Goal: Task Accomplishment & Management: Use online tool/utility

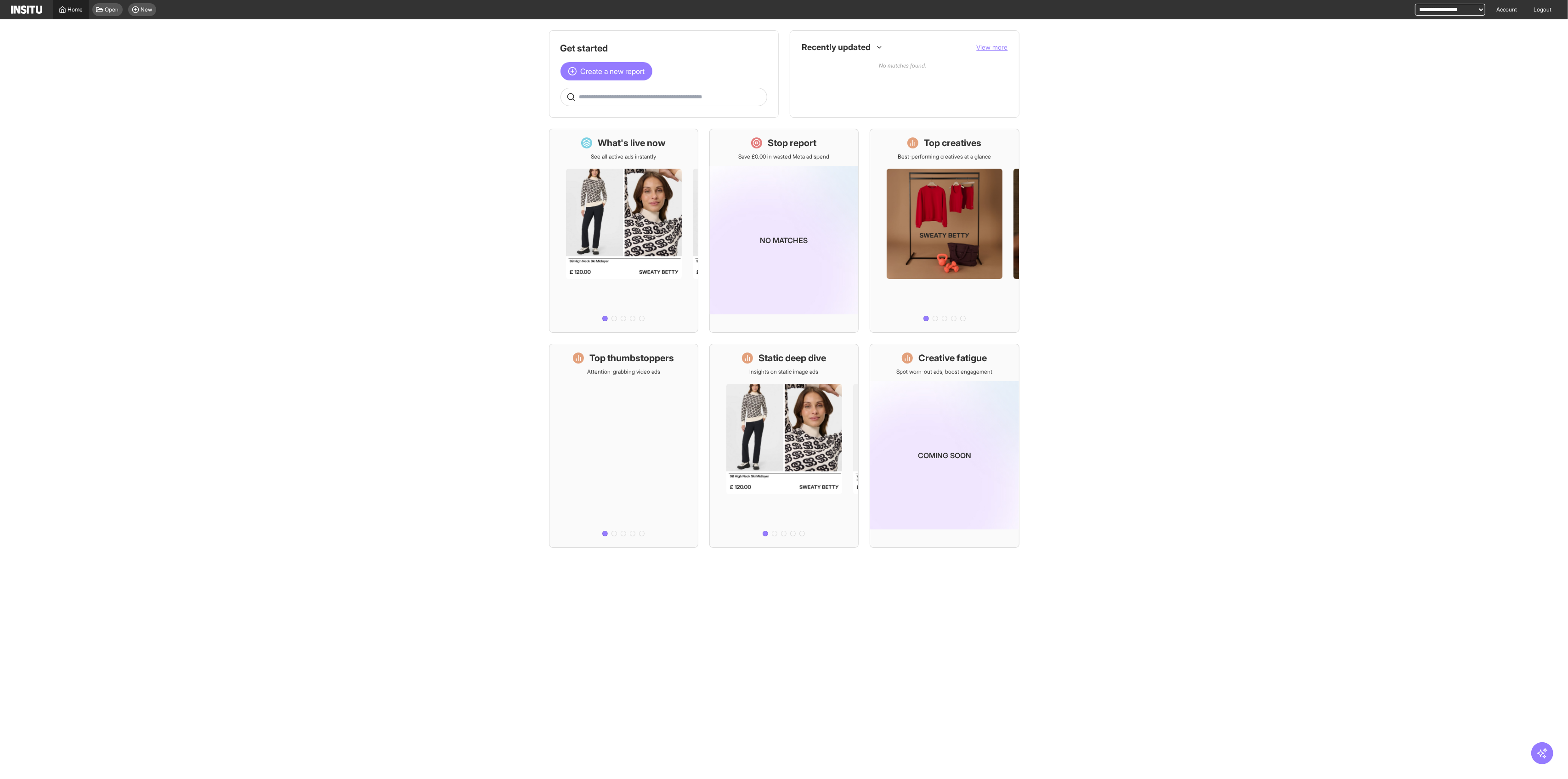
click at [68, 10] on span "Home" at bounding box center [75, 10] width 15 height 7
click at [94, 13] on div "Open" at bounding box center [108, 9] width 30 height 13
click at [141, 12] on div at bounding box center [784, 389] width 1568 height 779
click at [145, 9] on span "New" at bounding box center [147, 10] width 12 height 7
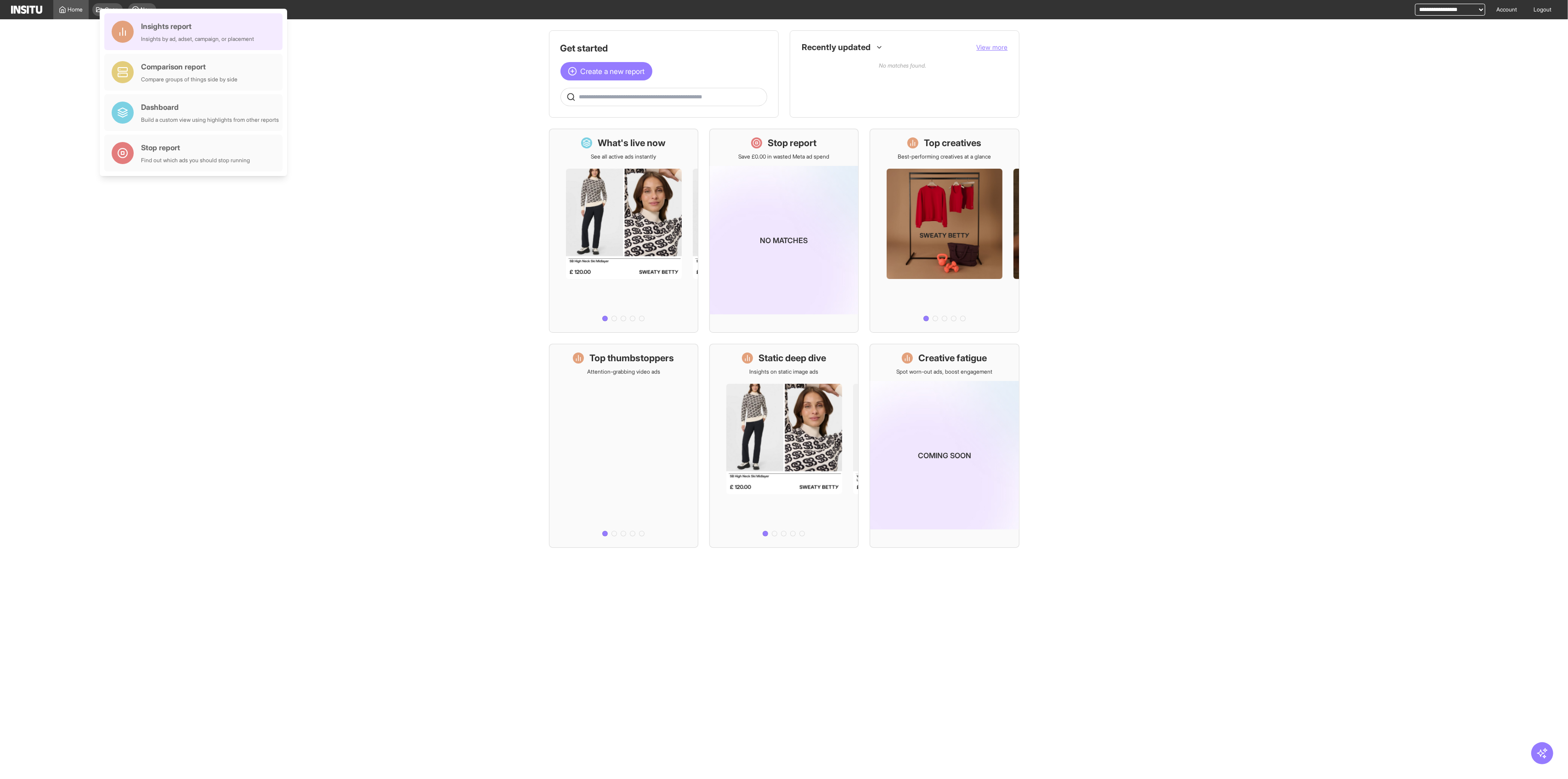
click at [177, 30] on div "Insights report" at bounding box center [198, 26] width 113 height 11
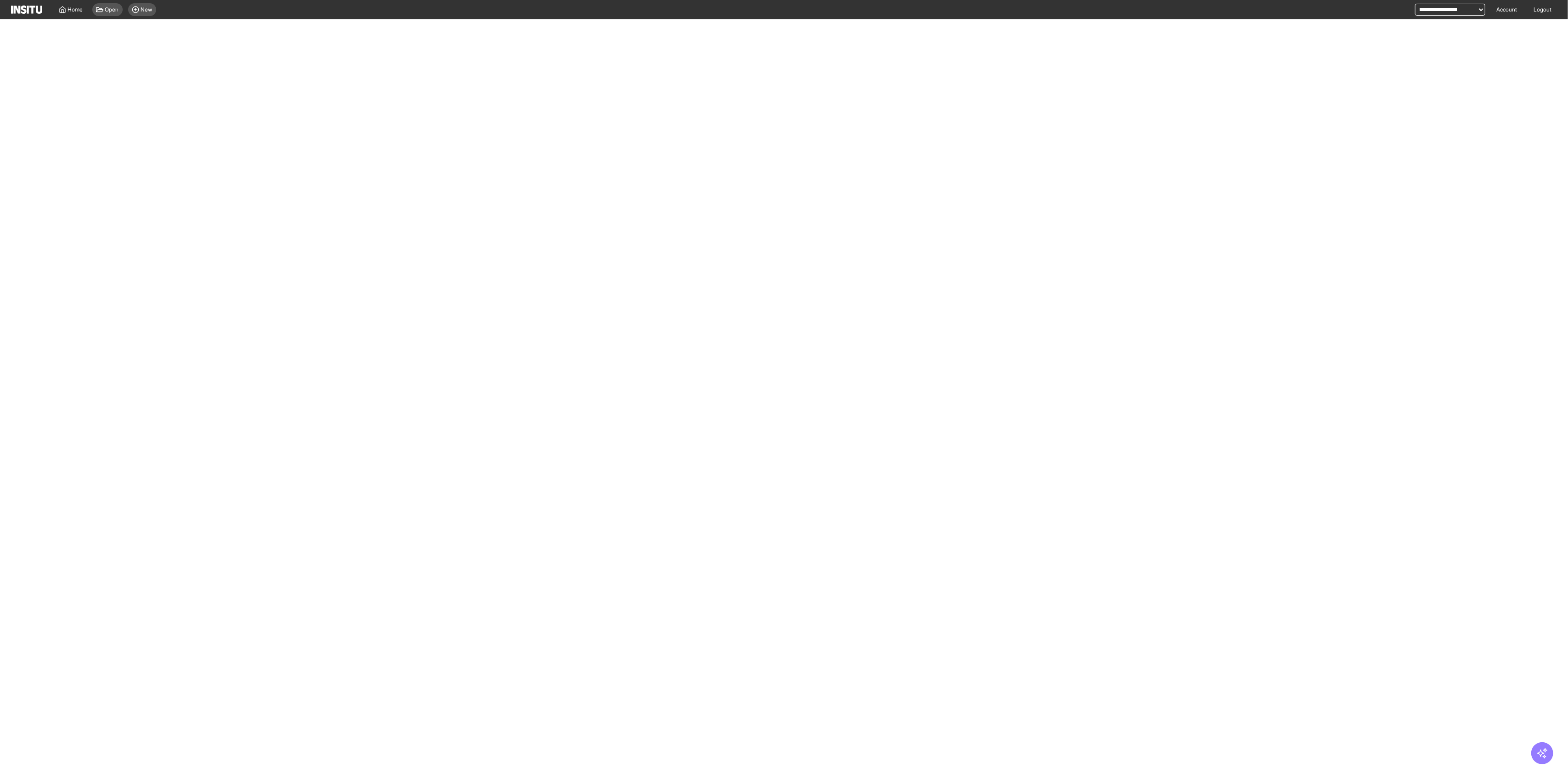
select select "**"
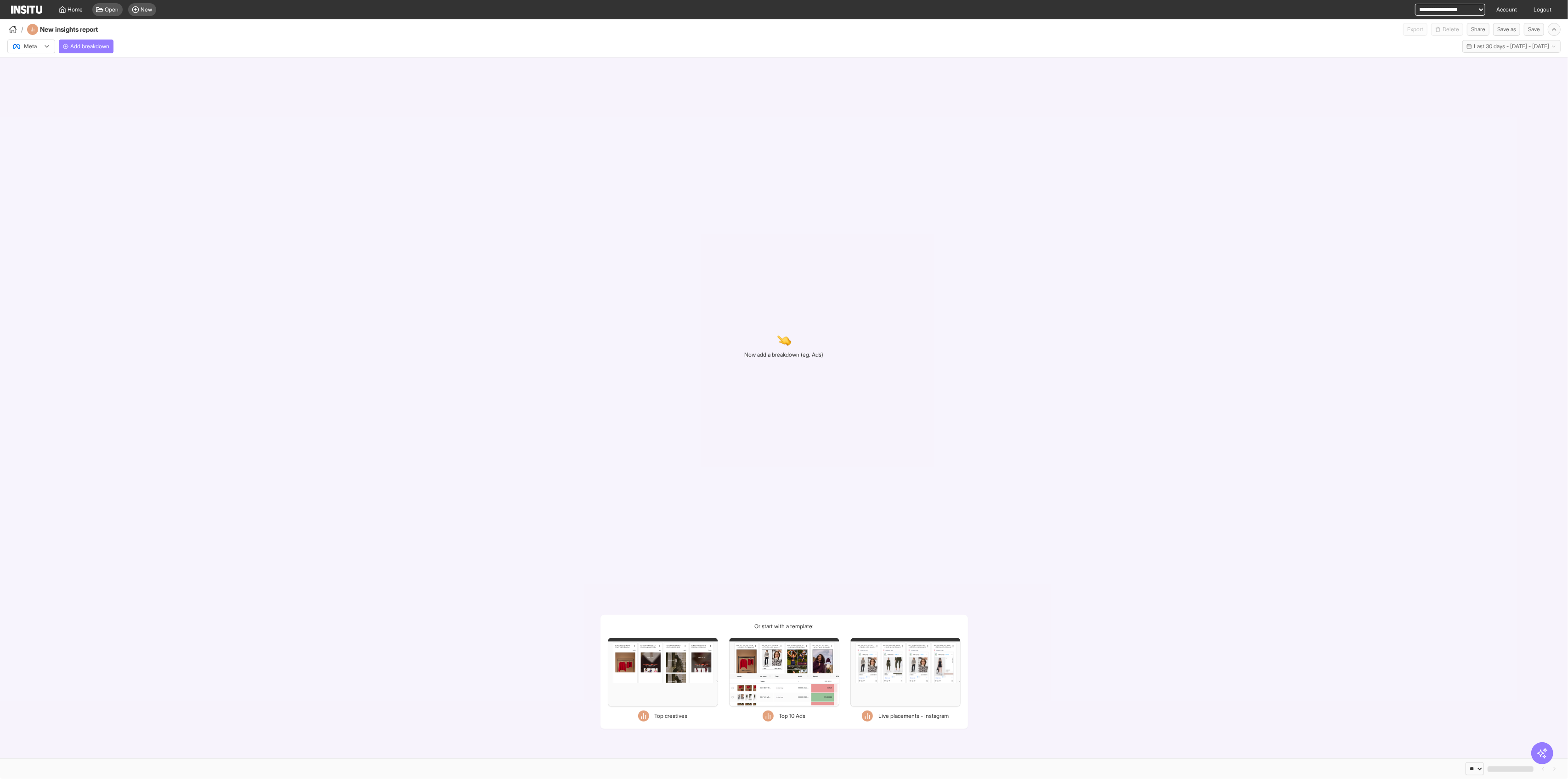
drag, startPoint x: 85, startPoint y: 12, endPoint x: 91, endPoint y: 16, distance: 7.2
click at [85, 12] on link "Home" at bounding box center [71, 10] width 35 height 19
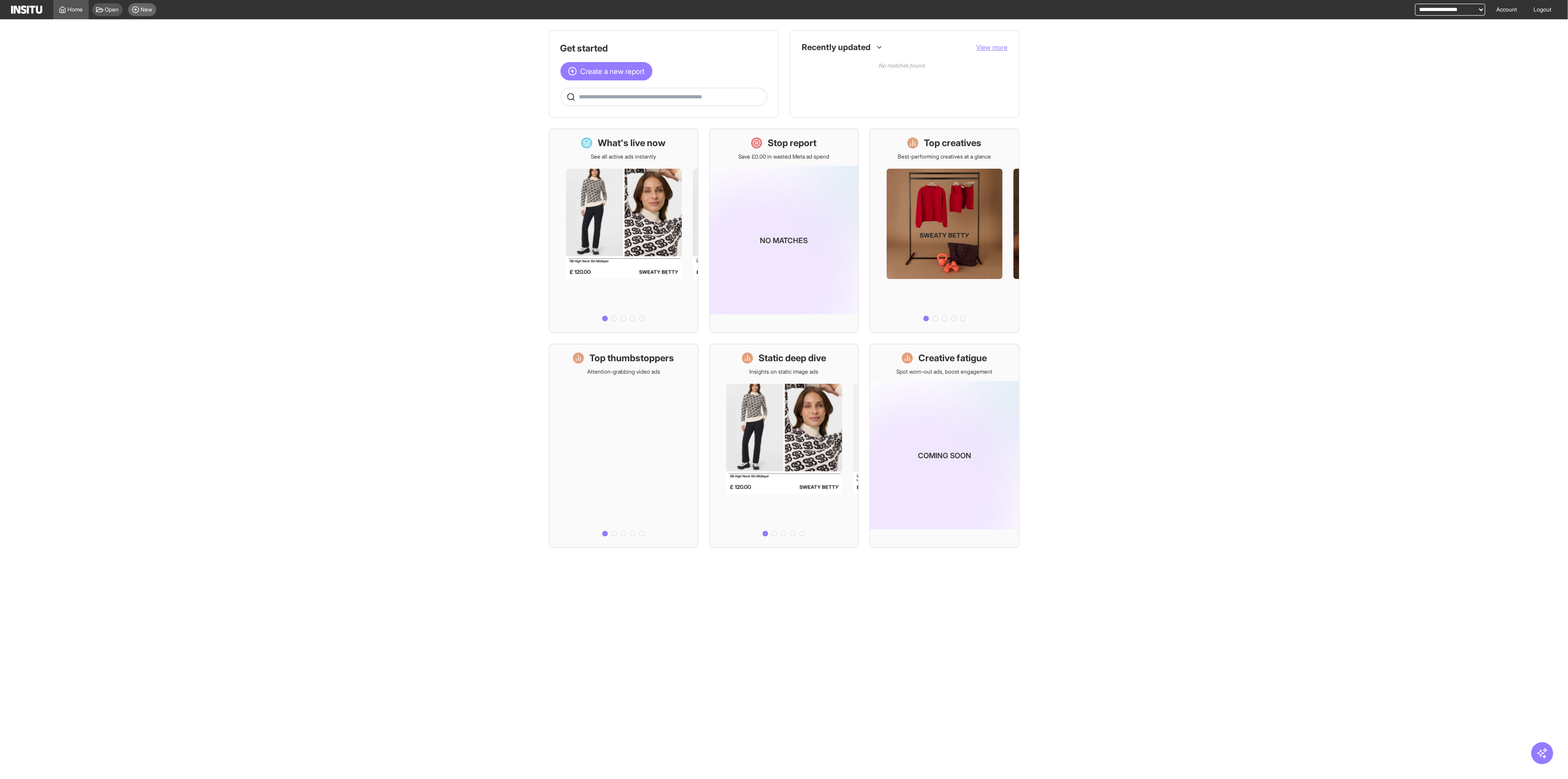
click at [131, 12] on div "New" at bounding box center [142, 9] width 28 height 13
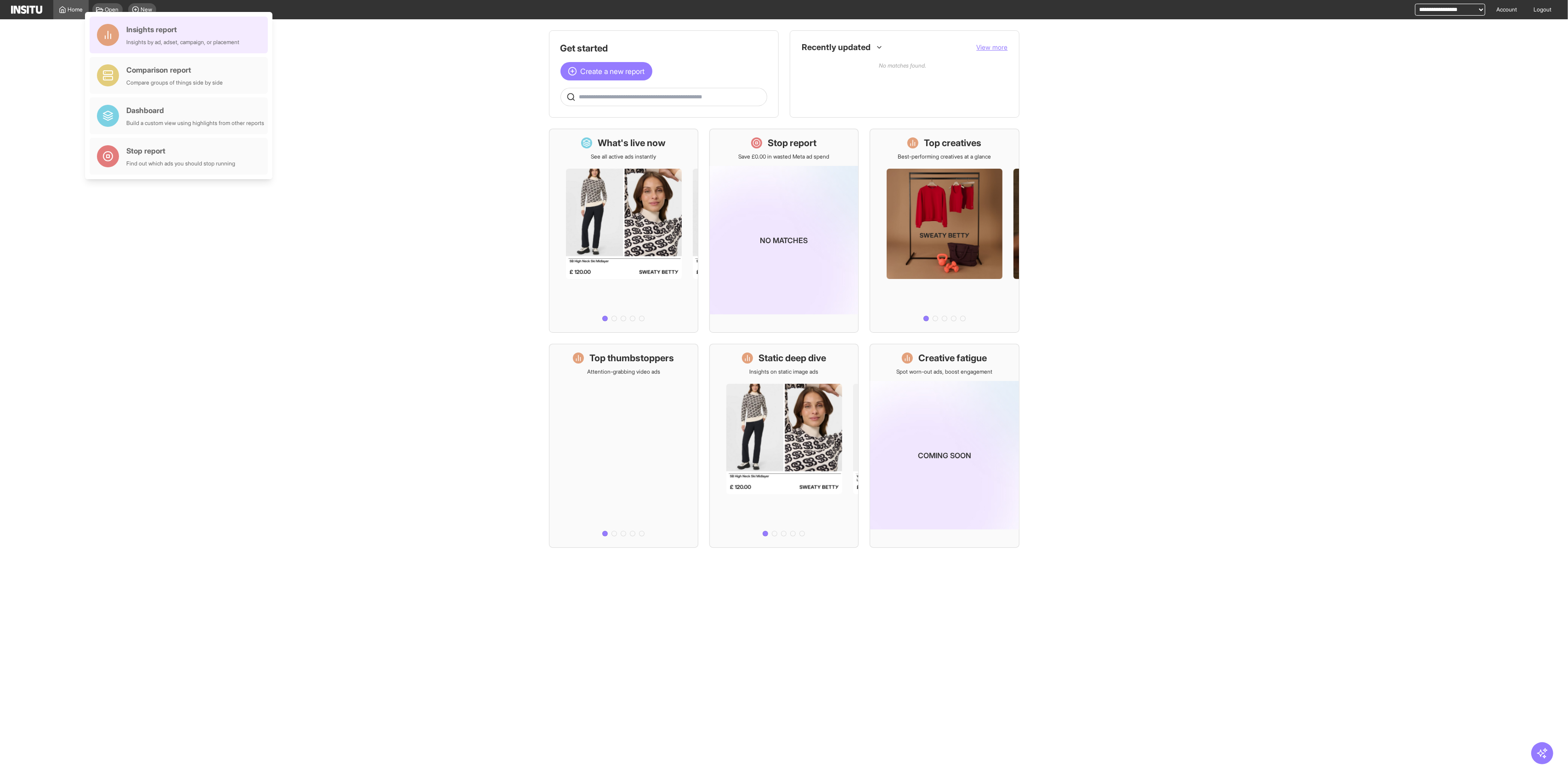
click at [160, 37] on div "Insights report Insights by ad, adset, campaign, or placement" at bounding box center [183, 35] width 113 height 22
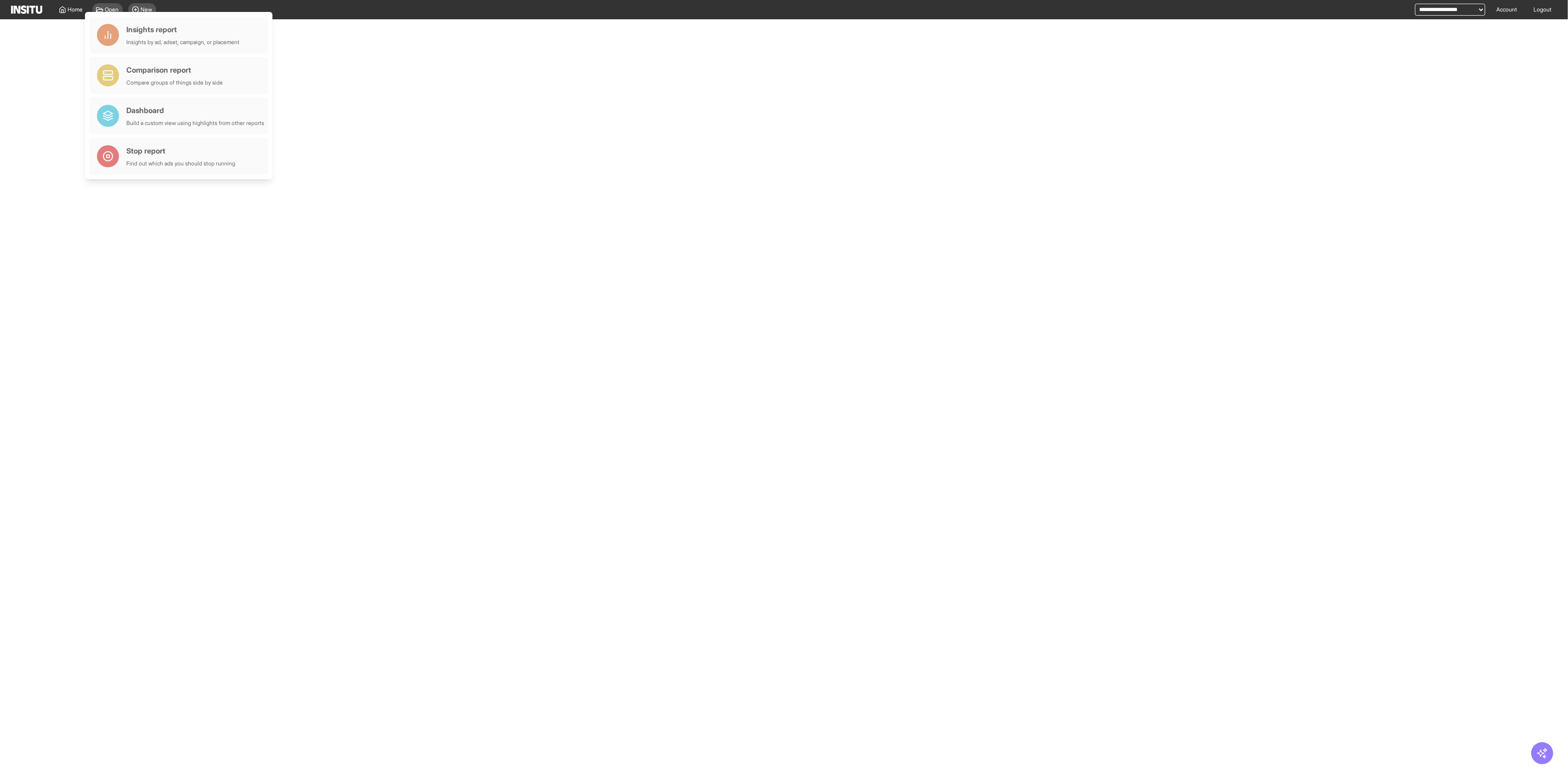
select select "**"
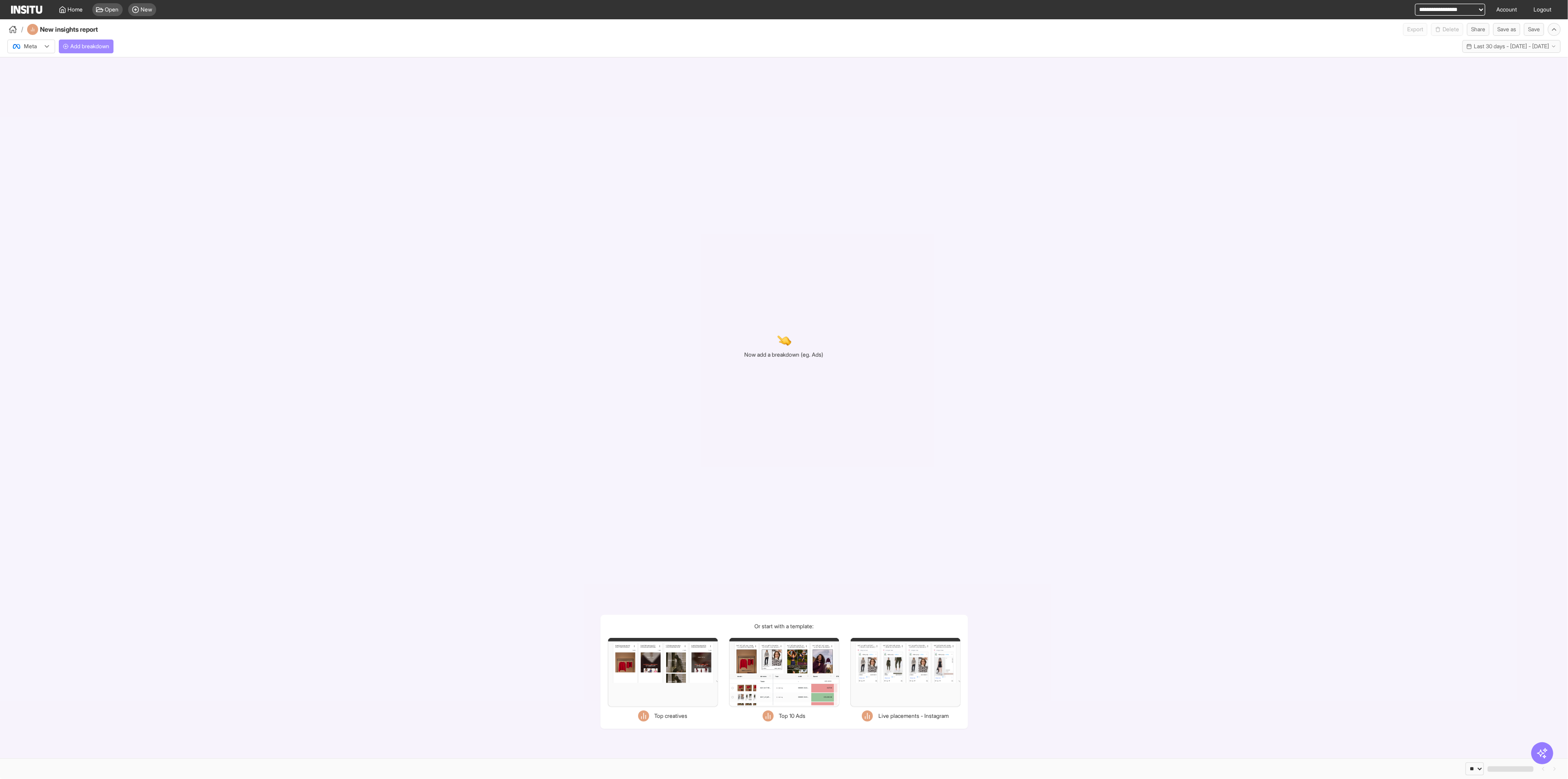
click at [105, 50] on button "Add breakdown" at bounding box center [86, 46] width 55 height 14
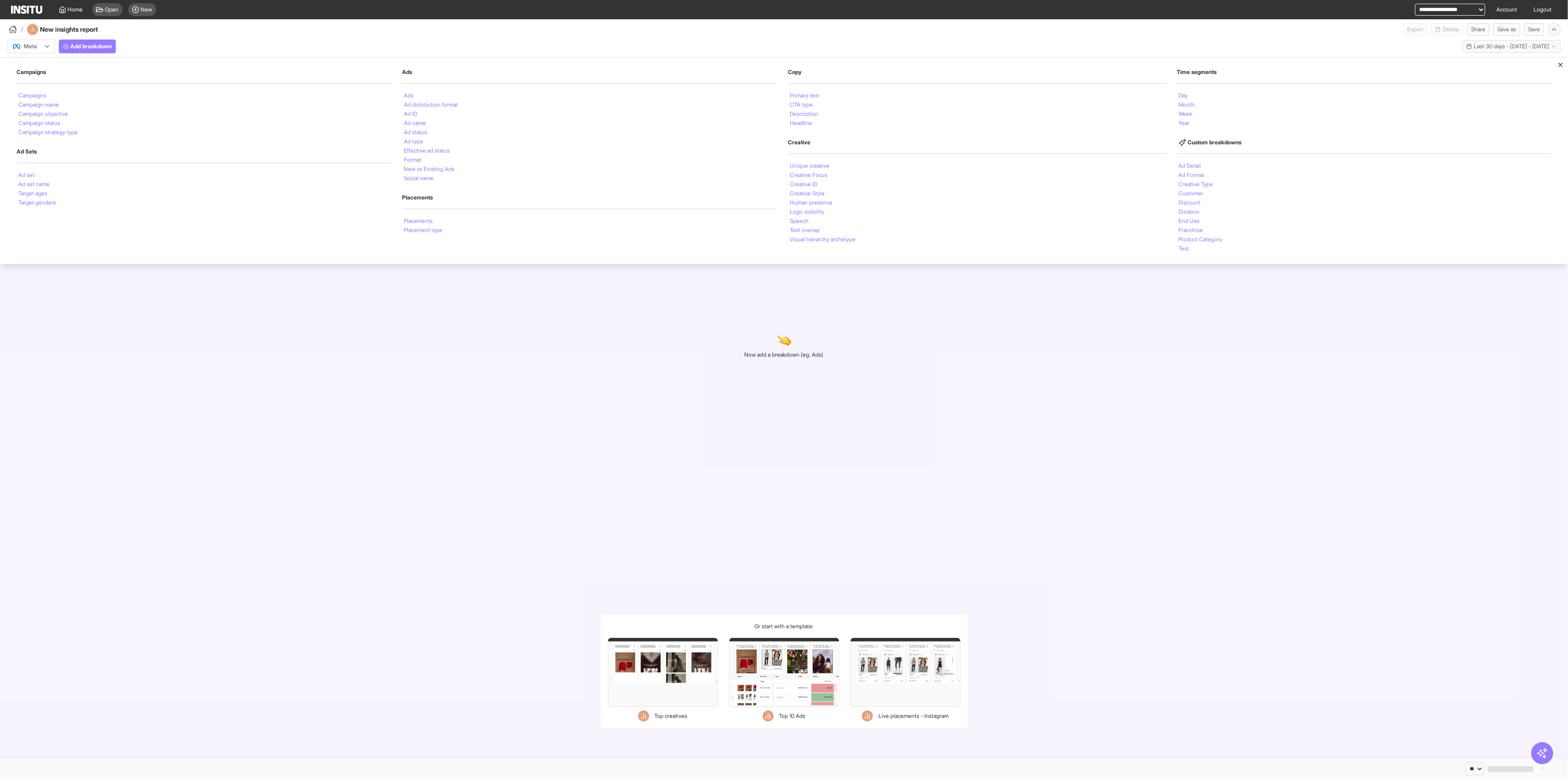
click at [421, 88] on div "Ads Ads Ad distribution format Ad ID Ad name Ad status Ad type Effective ad sta…" at bounding box center [590, 125] width 375 height 115
click at [422, 96] on div "Ads" at bounding box center [590, 95] width 375 height 9
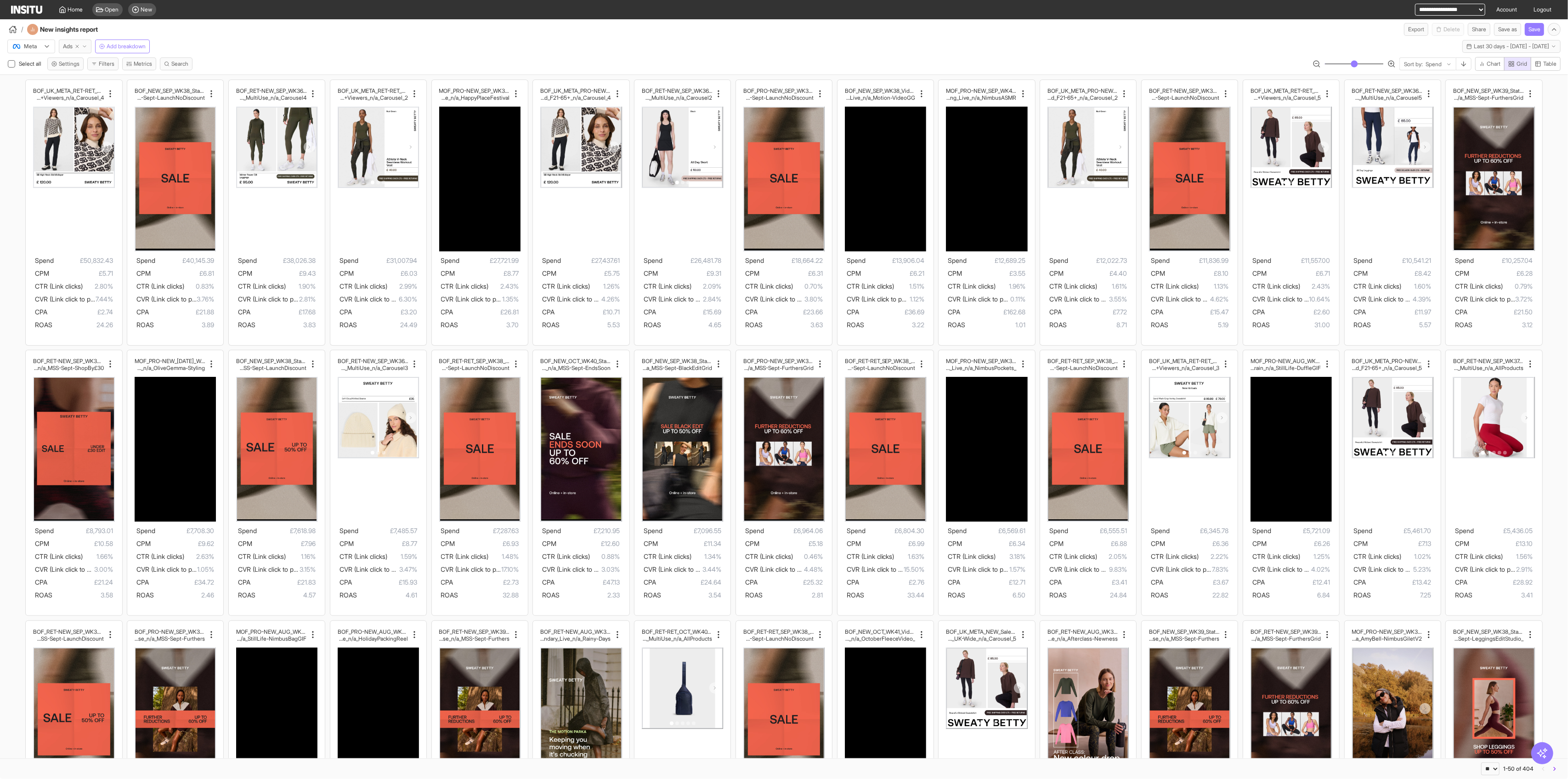
click at [80, 46] on icon "button" at bounding box center [77, 46] width 5 height 5
select select "**"
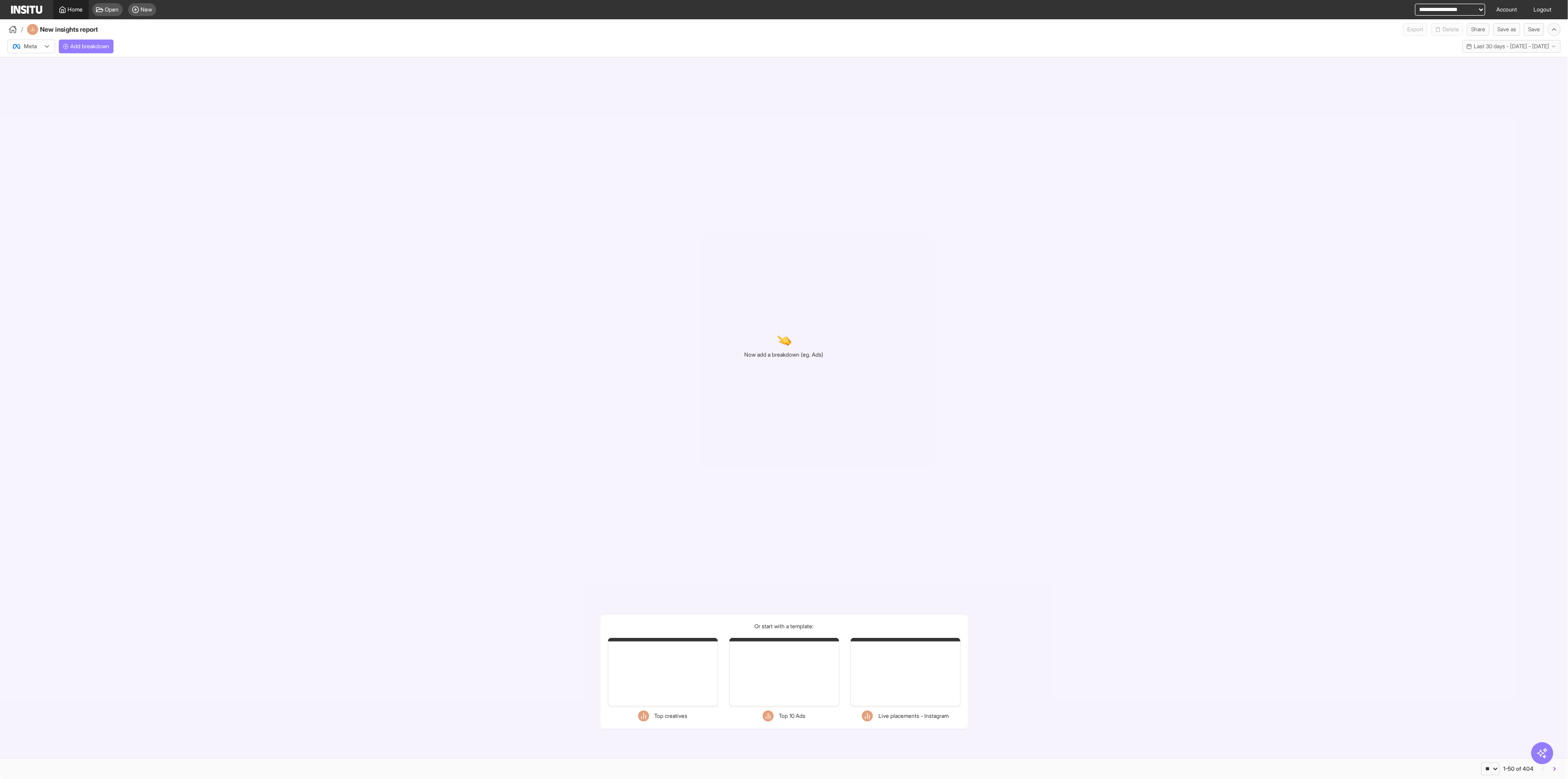
click at [72, 7] on span "Home" at bounding box center [75, 10] width 15 height 7
